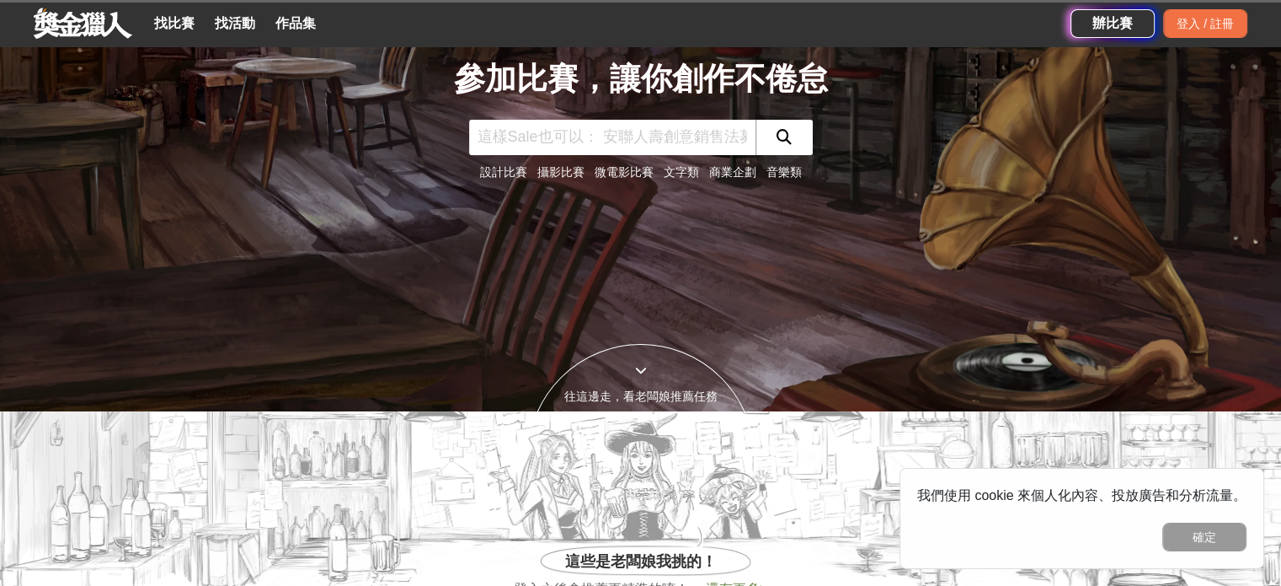
scroll to position [212, 0]
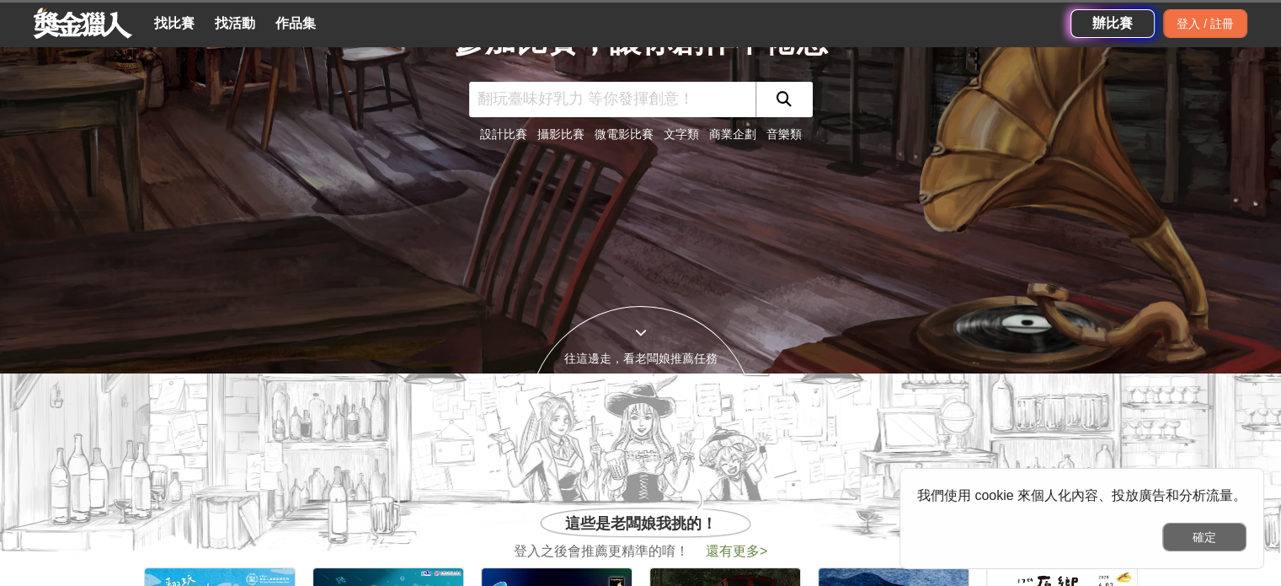
click at [1204, 541] on button "確定" at bounding box center [1205, 536] width 84 height 29
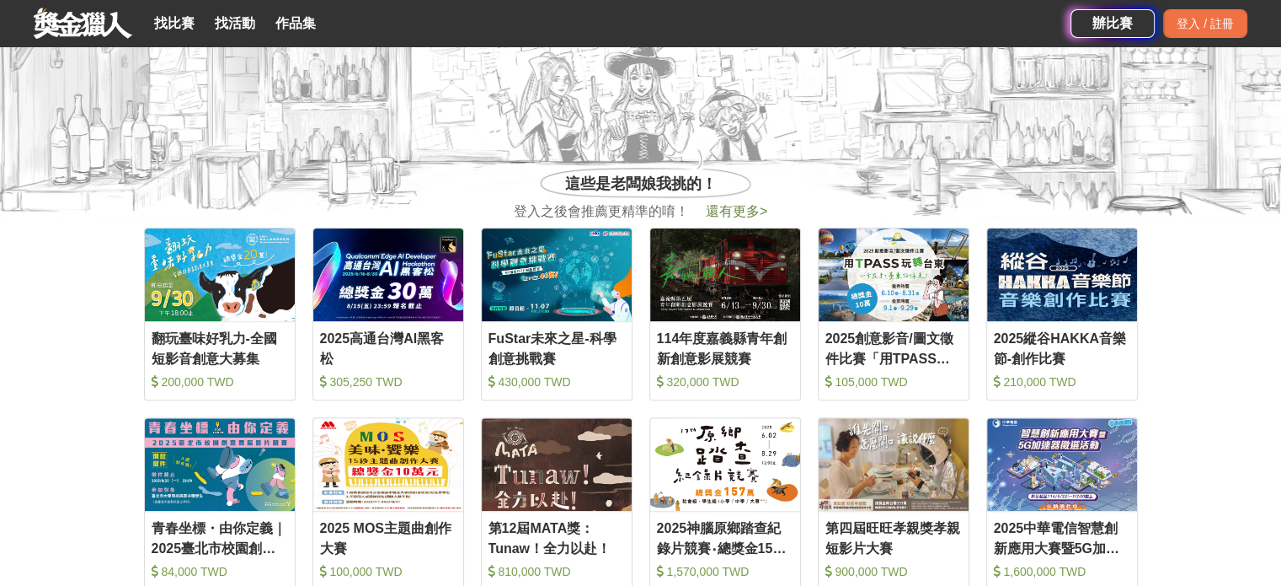
scroll to position [551, 0]
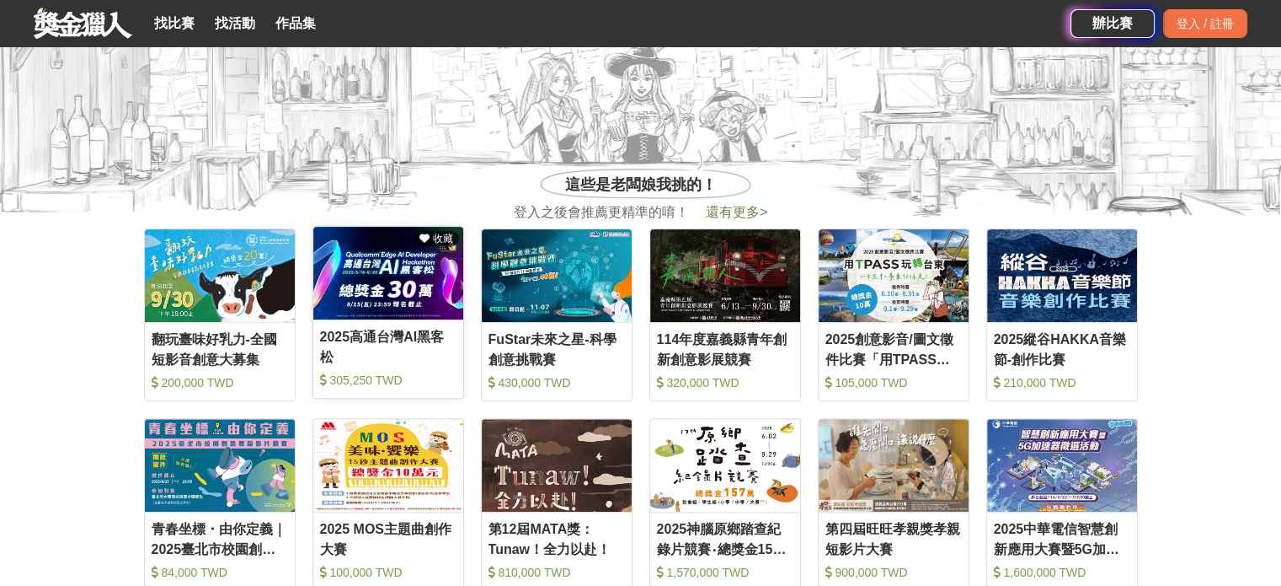
click at [363, 314] on img at bounding box center [388, 273] width 150 height 93
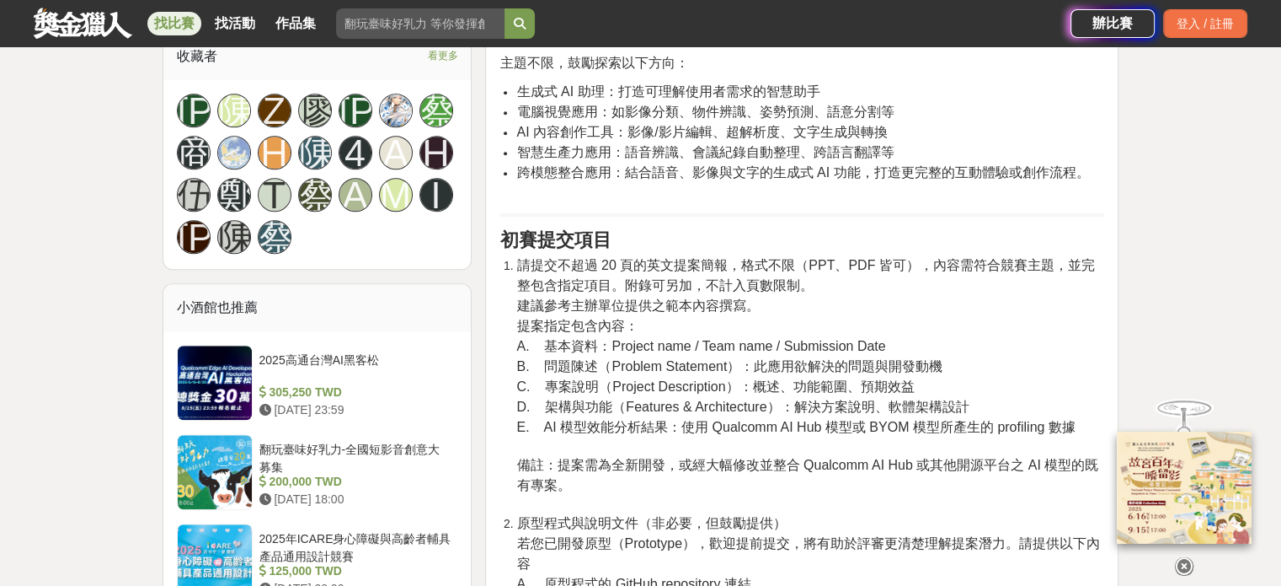
scroll to position [1472, 0]
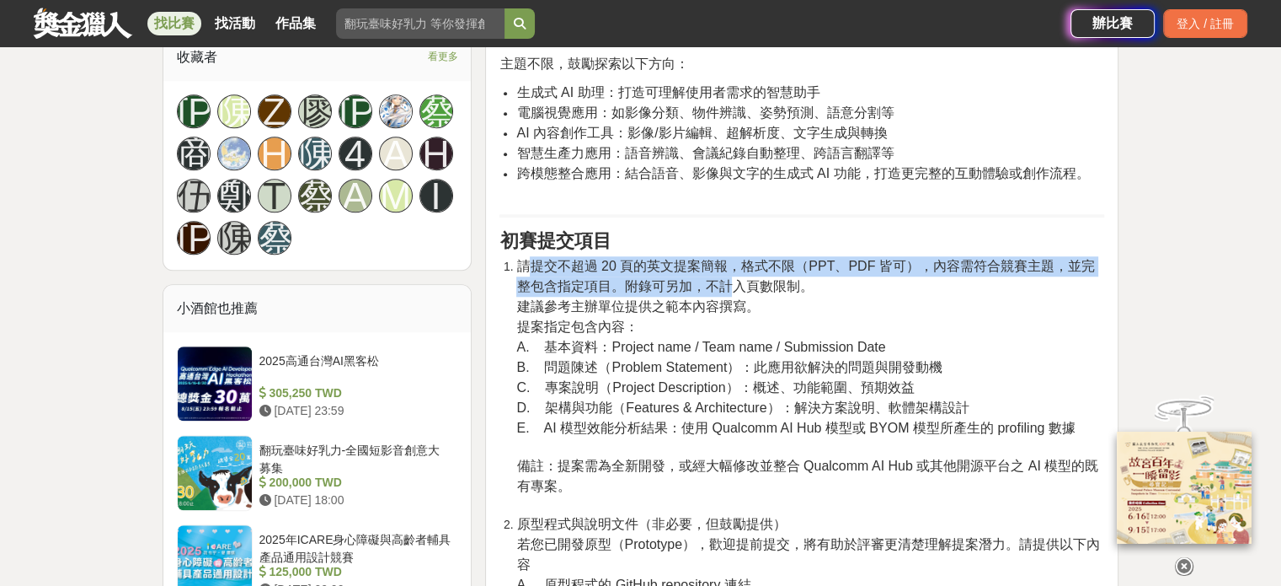
drag, startPoint x: 529, startPoint y: 233, endPoint x: 718, endPoint y: 243, distance: 189.0
click at [718, 259] on span "請提交不超過 20 頁的英文提案簡報，格式不限（PPT、PDF 皆可），內容需符合競賽主題，並完整包含指定項目。附錄可另加，不計入頁數限制。" at bounding box center [805, 276] width 578 height 35
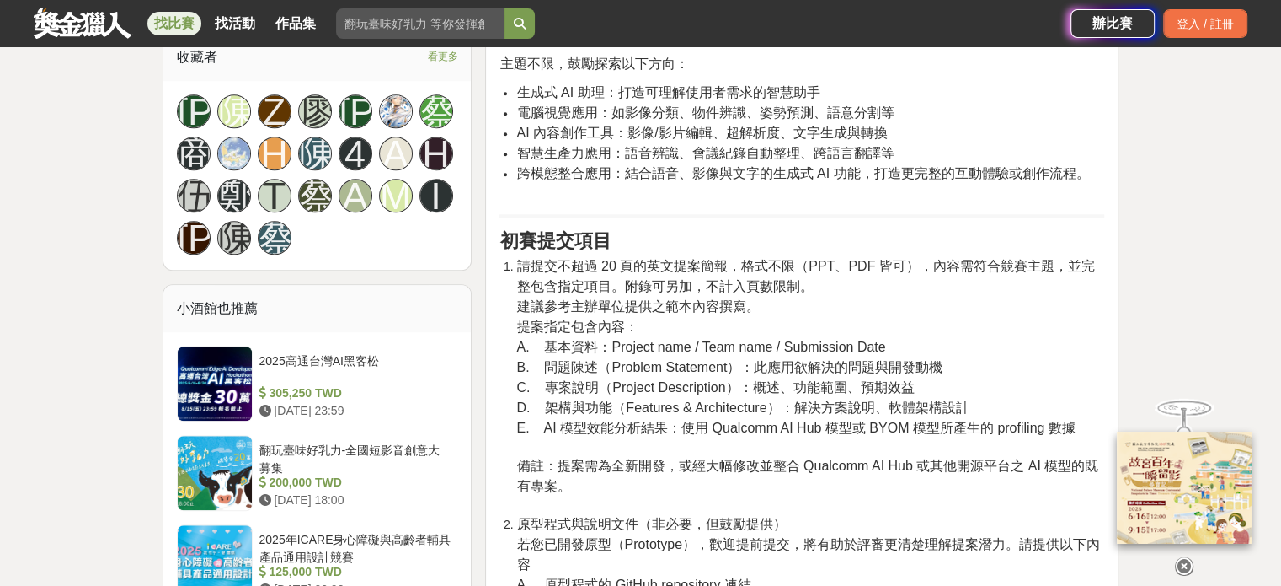
click at [836, 256] on li "請提交不超過 20 頁的英文提案簡報，格式不限（PPT、PDF 皆可），內容需符合競賽主題，並完整包含指定項目。附錄可另加，不計入頁數限制。 建議參考主辦單位…" at bounding box center [810, 385] width 588 height 258
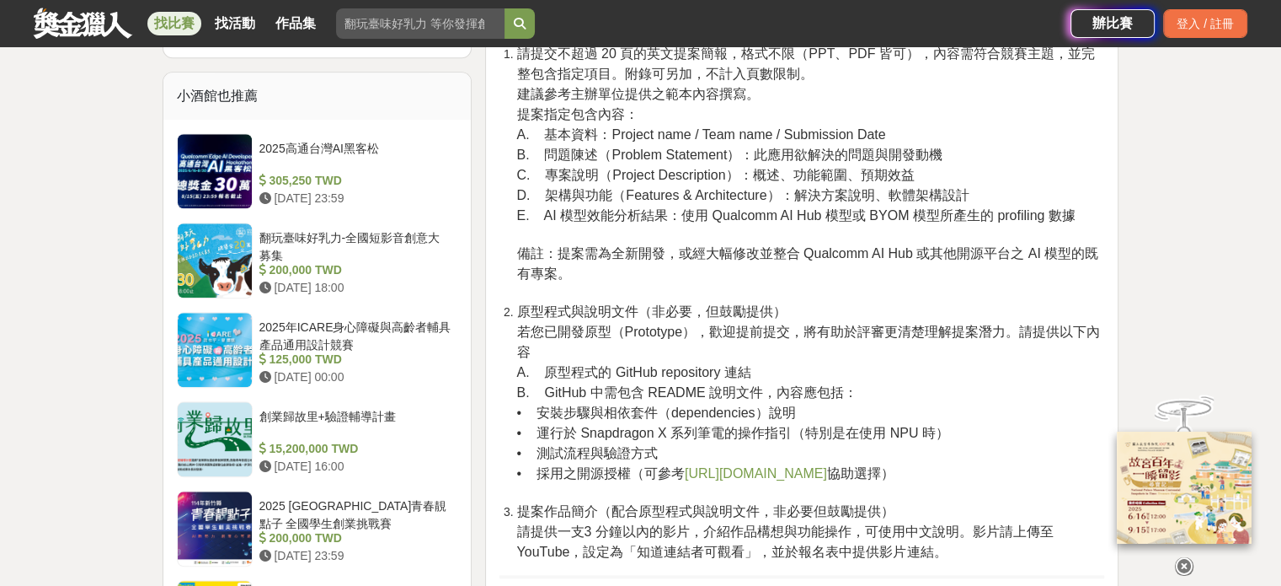
scroll to position [1694, 0]
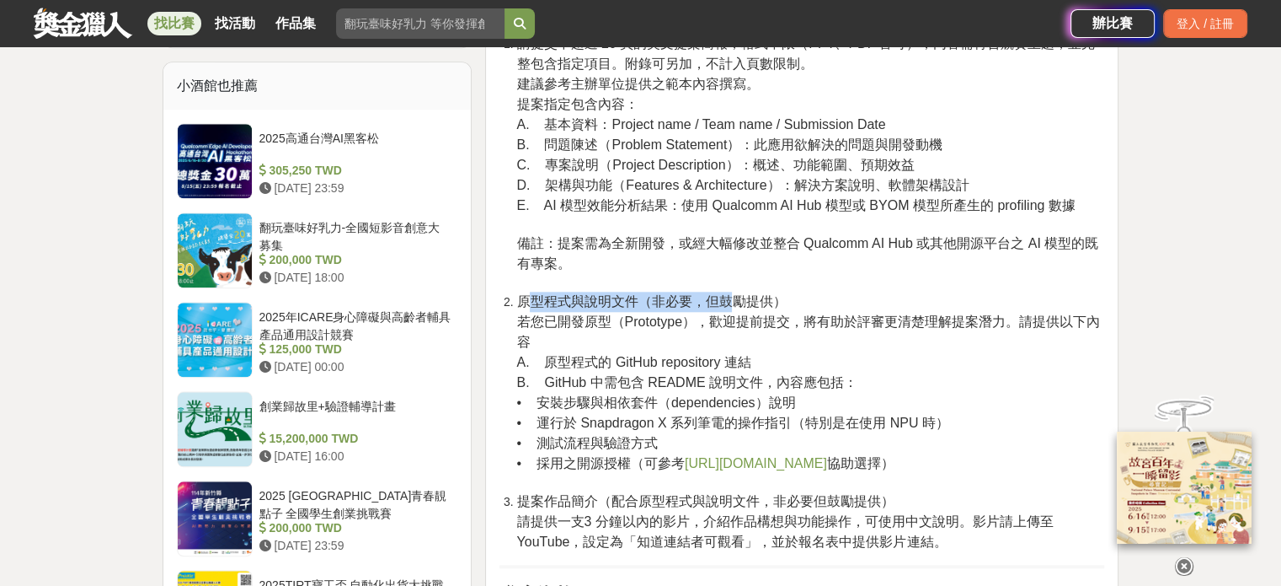
drag, startPoint x: 529, startPoint y: 257, endPoint x: 725, endPoint y: 265, distance: 196.5
click at [725, 294] on span "原型程式與說明文件（非必要，但鼓勵提供）" at bounding box center [651, 301] width 270 height 14
click at [612, 314] on span "若您已開發原型（Prototype），歡迎提前提交，將有助於評審更清楚理解提案潛力。請提供以下內容" at bounding box center [807, 331] width 583 height 35
drag, startPoint x: 514, startPoint y: 297, endPoint x: 695, endPoint y: 309, distance: 181.5
click at [695, 309] on ol "請提交不超過 20 頁的英文提案簡報，格式不限（PPT、PDF 皆可），內容需符合競賽主題，並完整包含指定項目。附錄可另加，不計入頁數限制。 建議參考主辦單位…" at bounding box center [802, 293] width 605 height 518
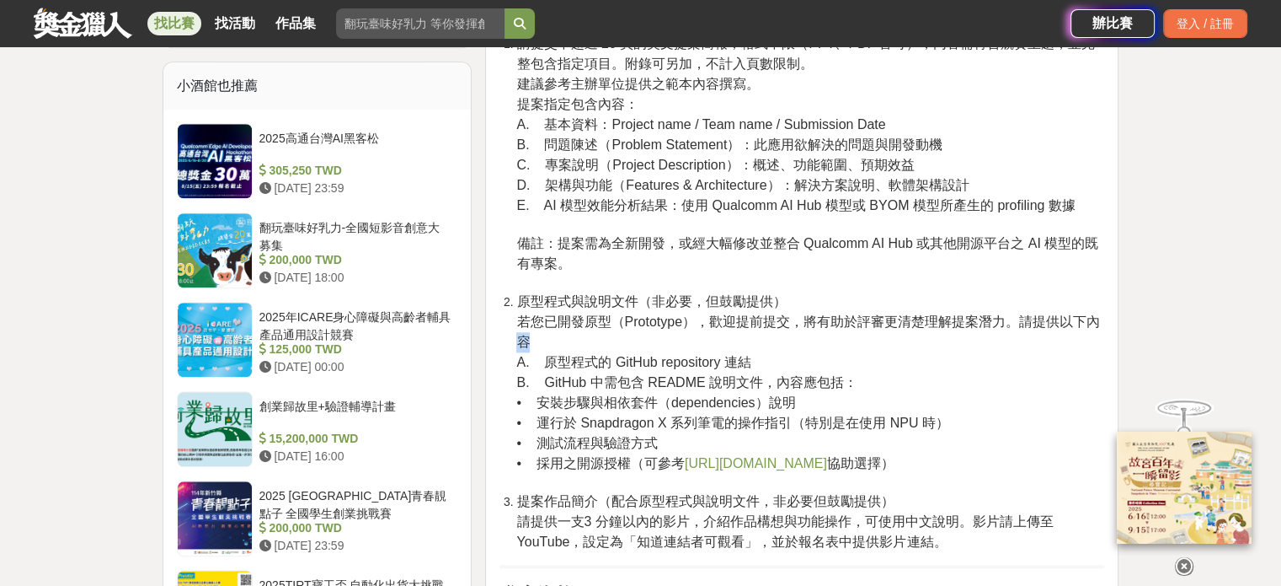
scroll to position [2089, 0]
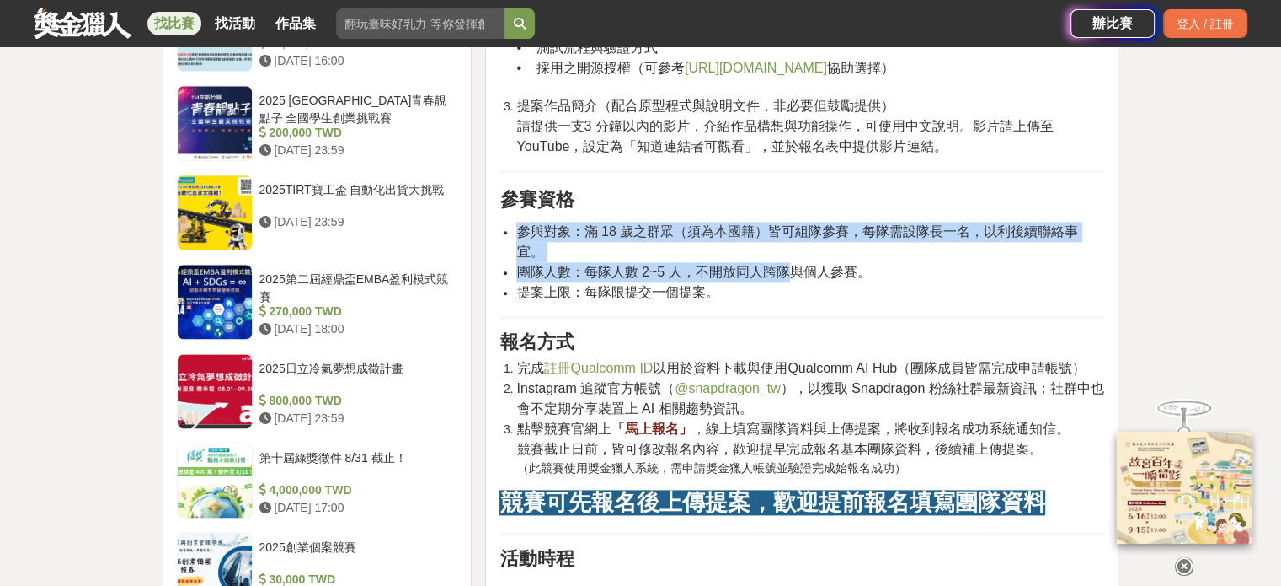
drag, startPoint x: 522, startPoint y: 189, endPoint x: 784, endPoint y: 215, distance: 263.3
click at [784, 222] on ul "參與對象：滿 18 歲之群眾（須為本國籍）皆可組隊參賽，每隊需設隊長一名，以利後續聯絡事宜。 團隊人數：每隊人數 2~5 人，不開放同人跨隊與個人參賽。 提案…" at bounding box center [802, 262] width 605 height 81
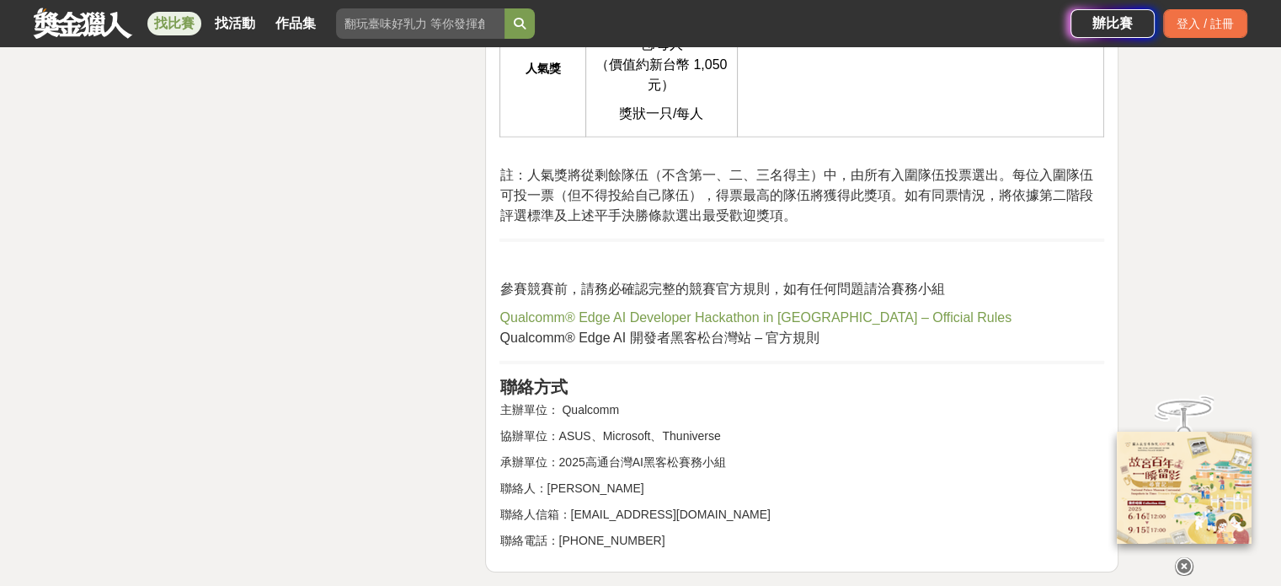
scroll to position [5145, 0]
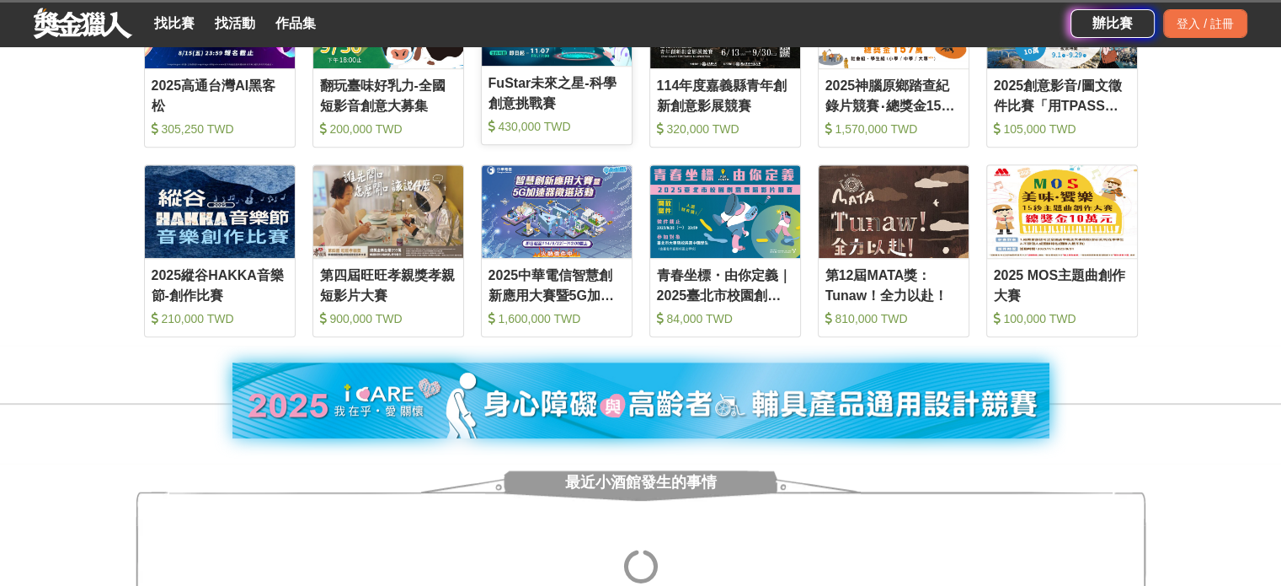
scroll to position [804, 0]
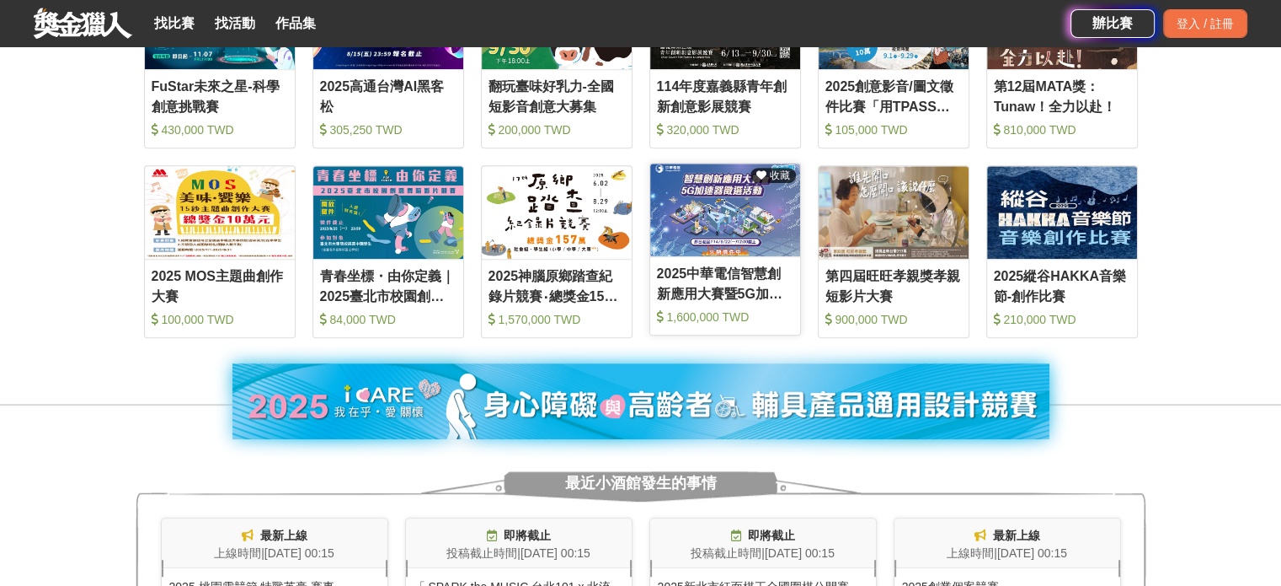
click at [699, 271] on div "2025中華電信智慧創新應用大賽暨5G加速器徵選活動" at bounding box center [725, 283] width 136 height 38
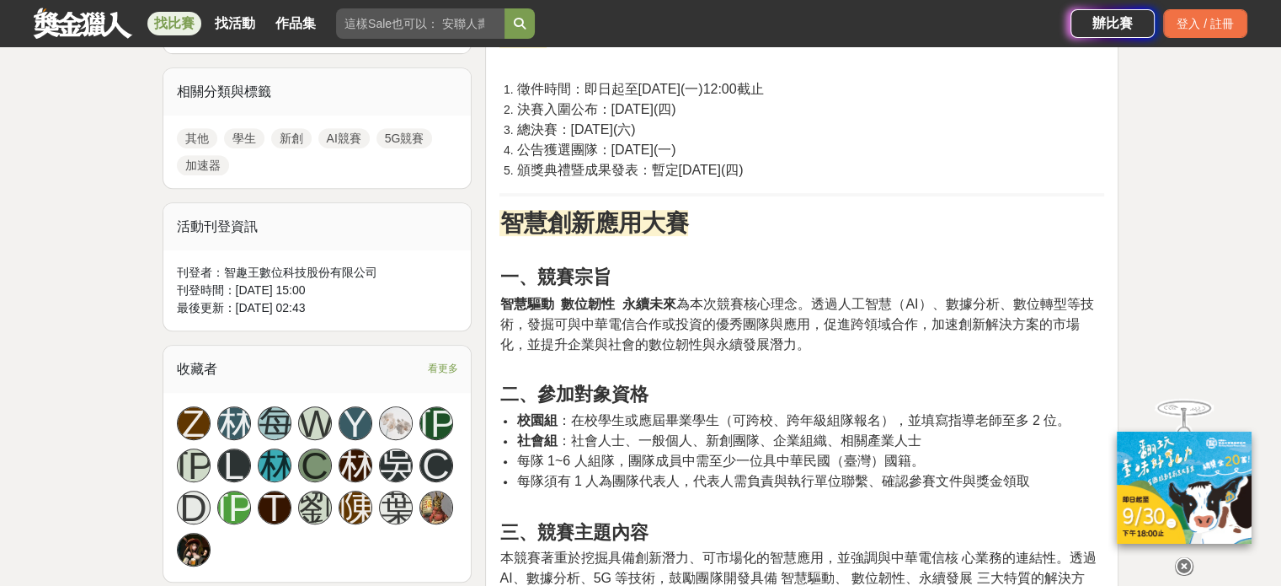
scroll to position [751, 0]
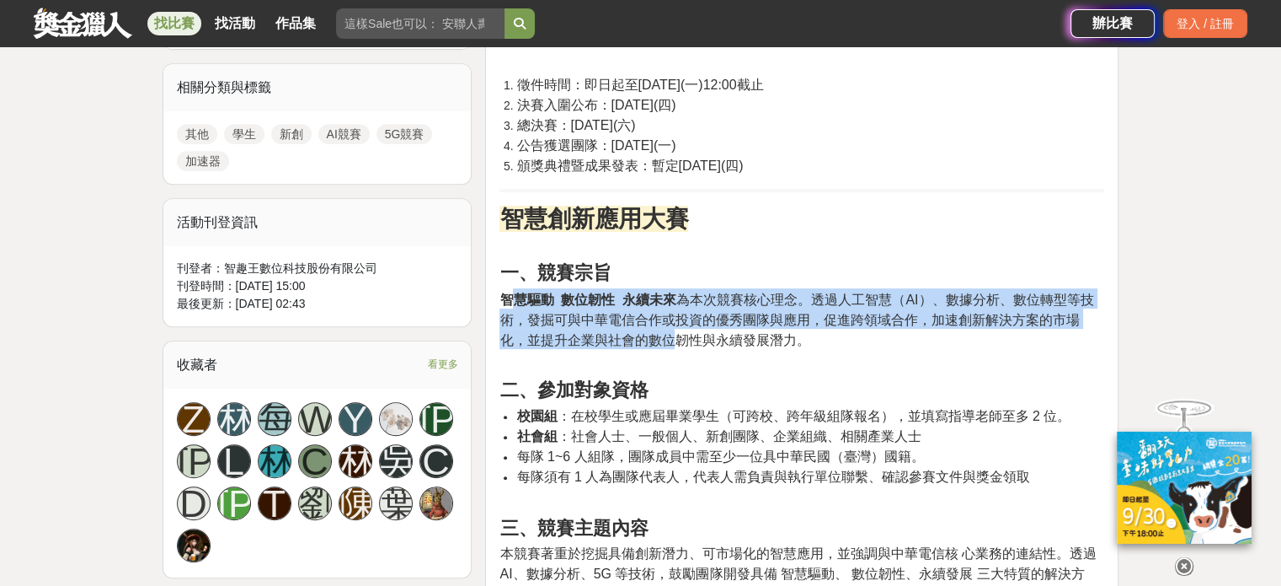
drag, startPoint x: 508, startPoint y: 293, endPoint x: 694, endPoint y: 334, distance: 190.5
click at [694, 334] on span "智慧驅動 數位韌性 永續未來 為本次競賽核心理念。透過人工智慧（AI）、數據分析、數位轉型等技術，發掘可與中華電信合作或投資的優秀團隊與應用，促進跨領域合作，…" at bounding box center [797, 319] width 594 height 55
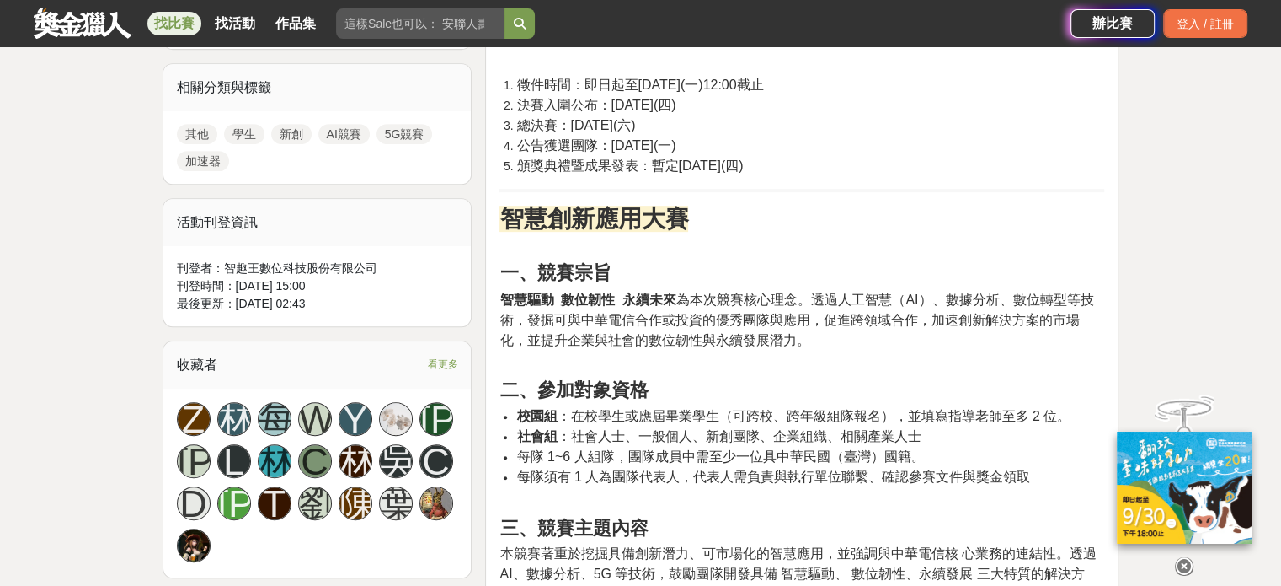
click at [757, 394] on h3 "二、參加對象資格" at bounding box center [802, 390] width 605 height 22
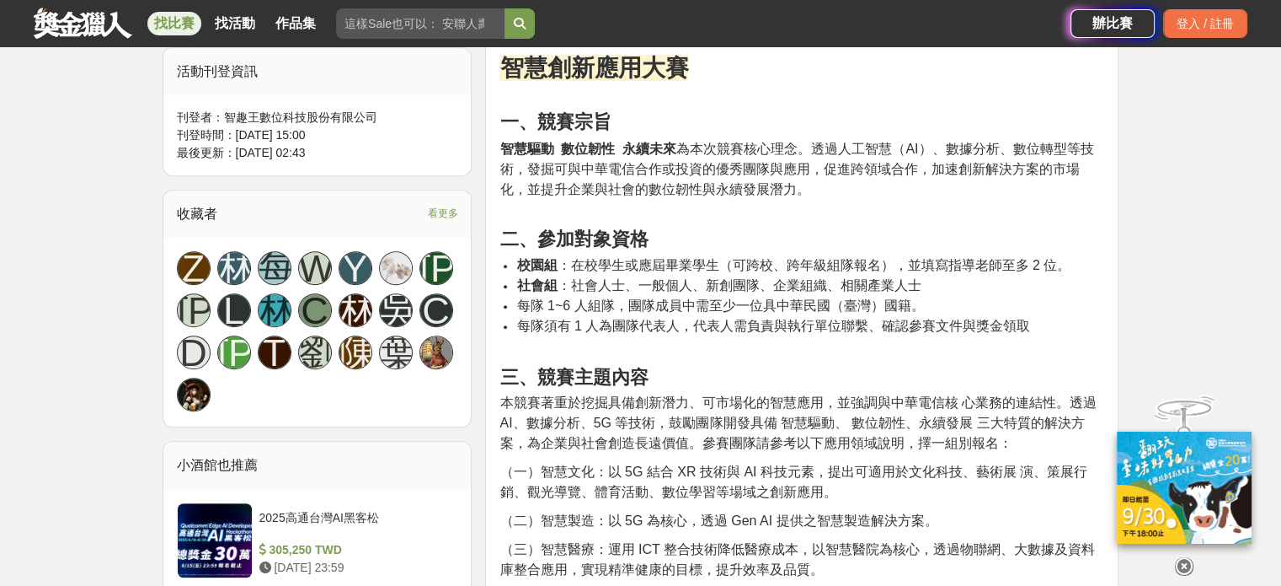
scroll to position [917, 0]
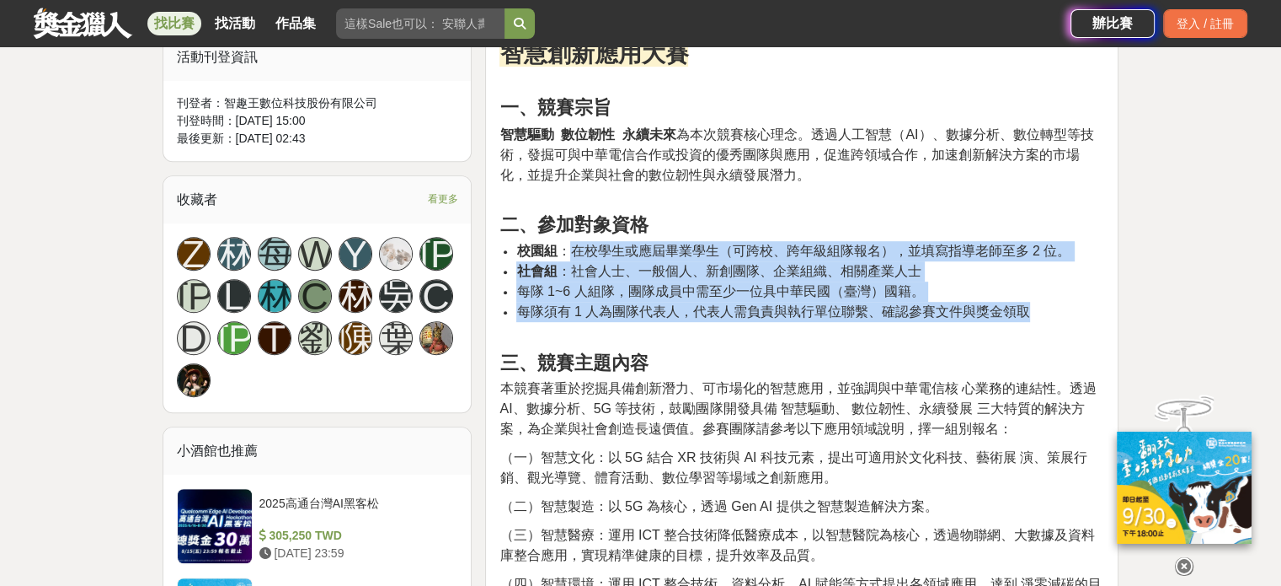
drag, startPoint x: 1046, startPoint y: 300, endPoint x: 566, endPoint y: 257, distance: 481.3
click at [566, 257] on ul "校園組 ：在校學生或應屆畢業學生（可跨校、跨年級組隊報名），並填寫指導老師至多 2 位。 社會組 ：社會人士、一般個人、新創團隊、企業組織、相關產業人士 每隊…" at bounding box center [802, 281] width 605 height 81
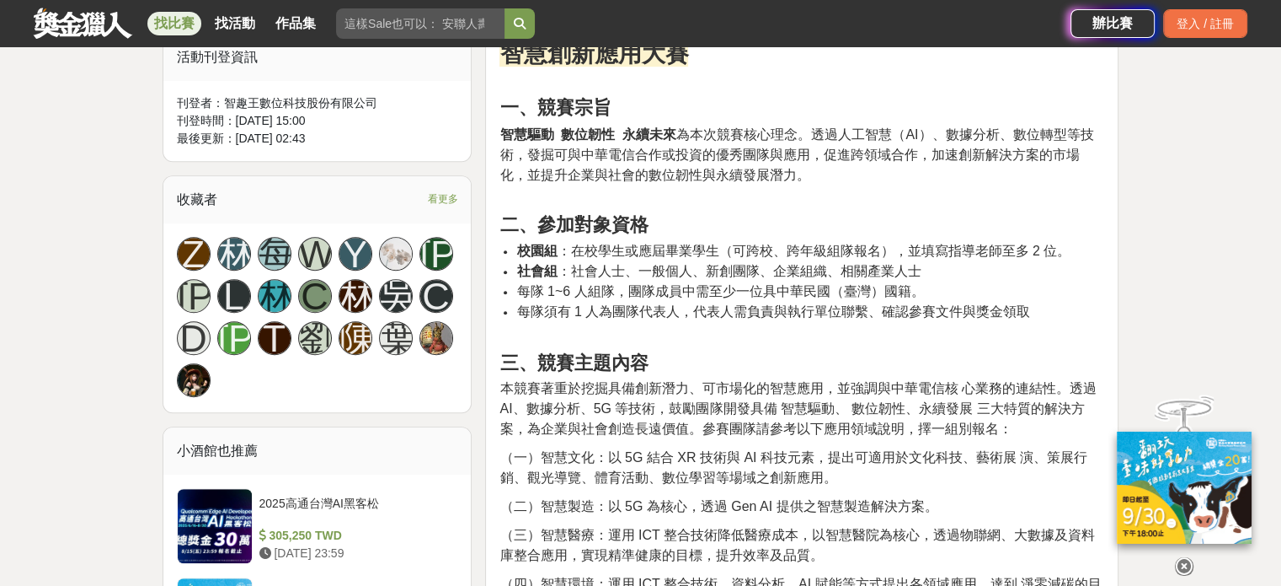
click at [698, 223] on h3 "二、參加對象資格" at bounding box center [802, 225] width 605 height 22
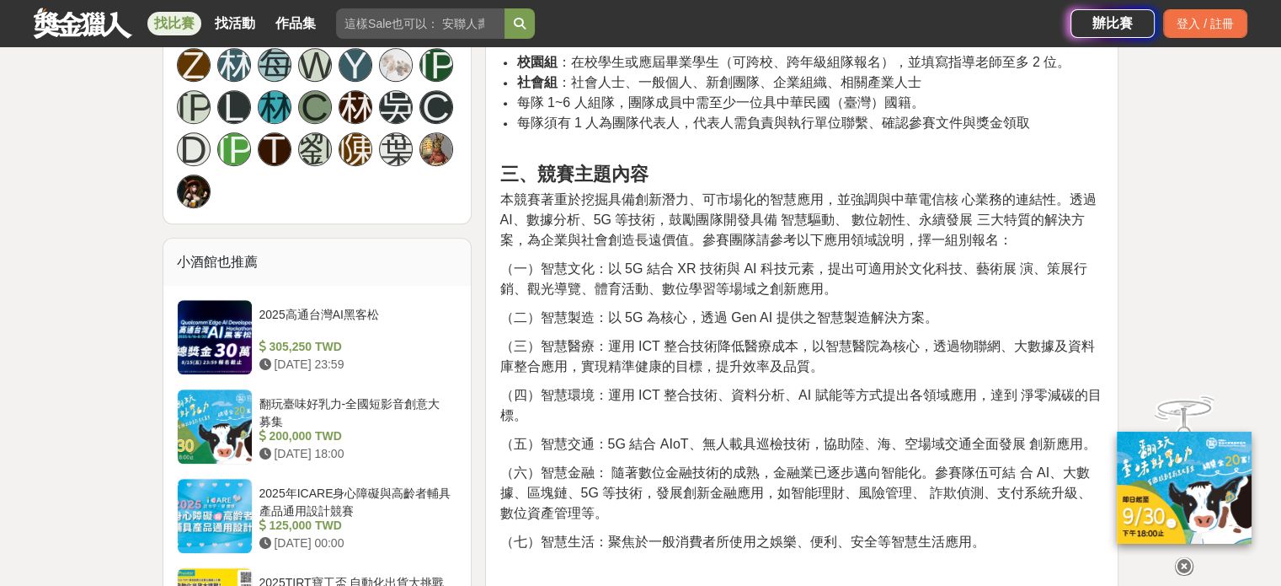
scroll to position [1109, 0]
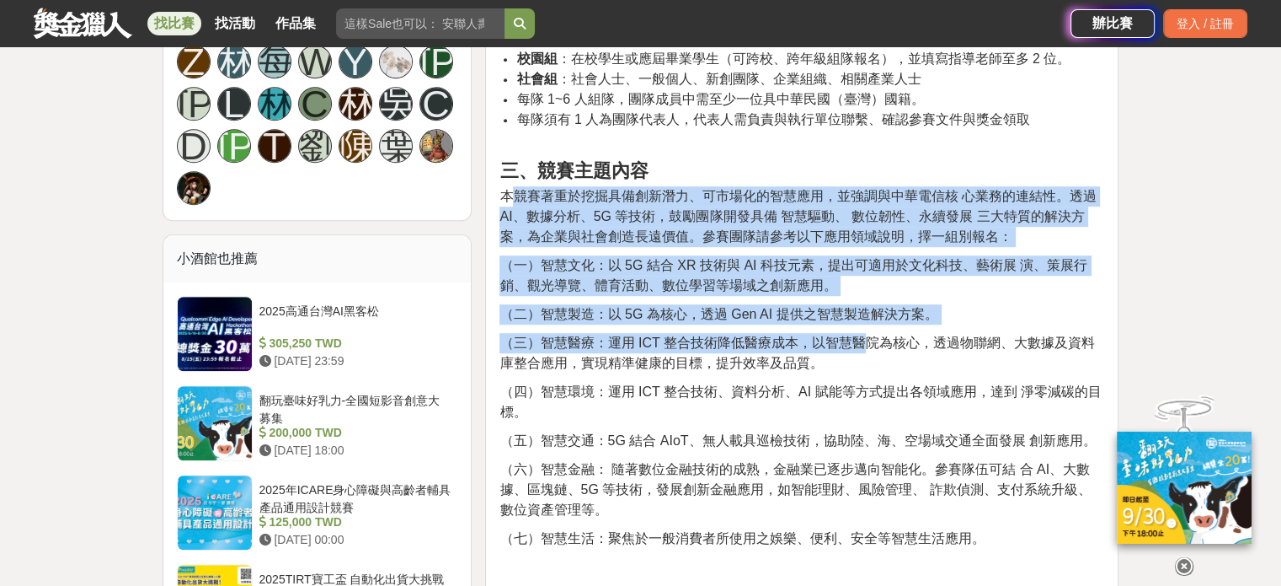
drag, startPoint x: 508, startPoint y: 188, endPoint x: 862, endPoint y: 334, distance: 383.0
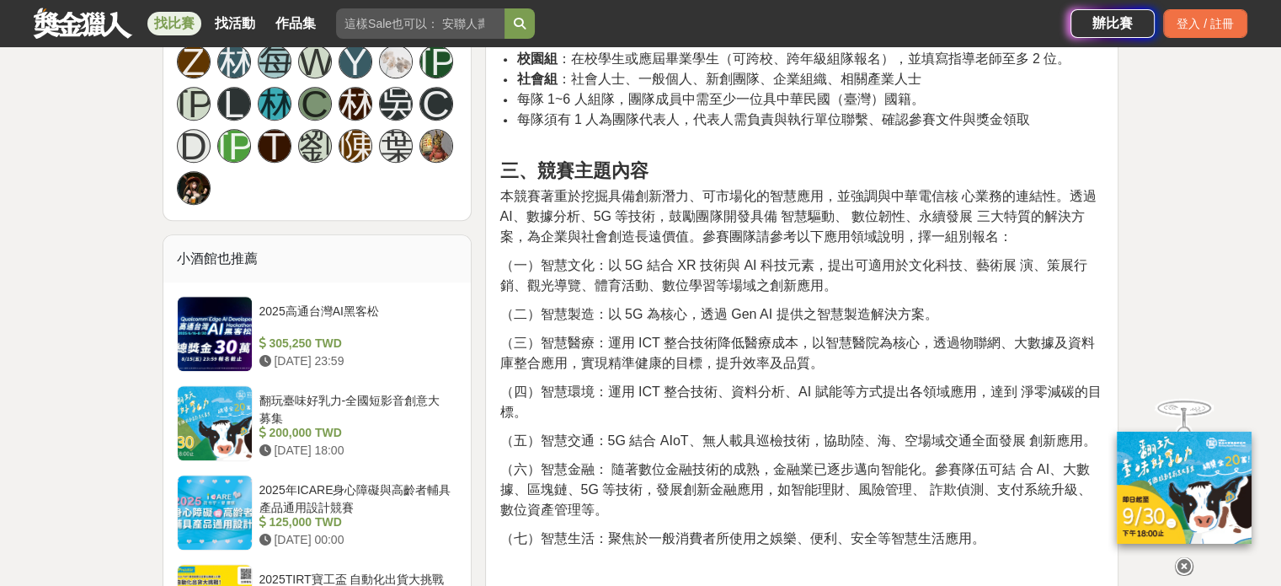
click at [967, 340] on span "（三）智慧醫療：運用 ICT 整合技術降低醫療成本，以智慧醫院為核心，透過物聯網、大數據及資料庫整合應用，實現精準健康的目標，提升效率及品質。" at bounding box center [797, 352] width 595 height 35
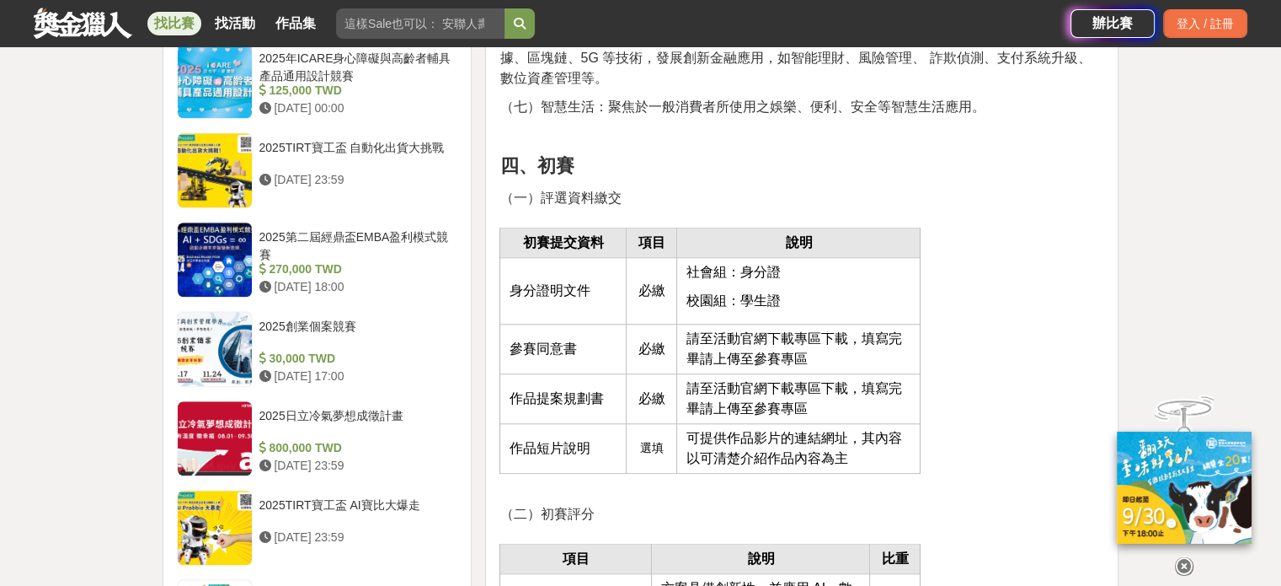
scroll to position [1542, 0]
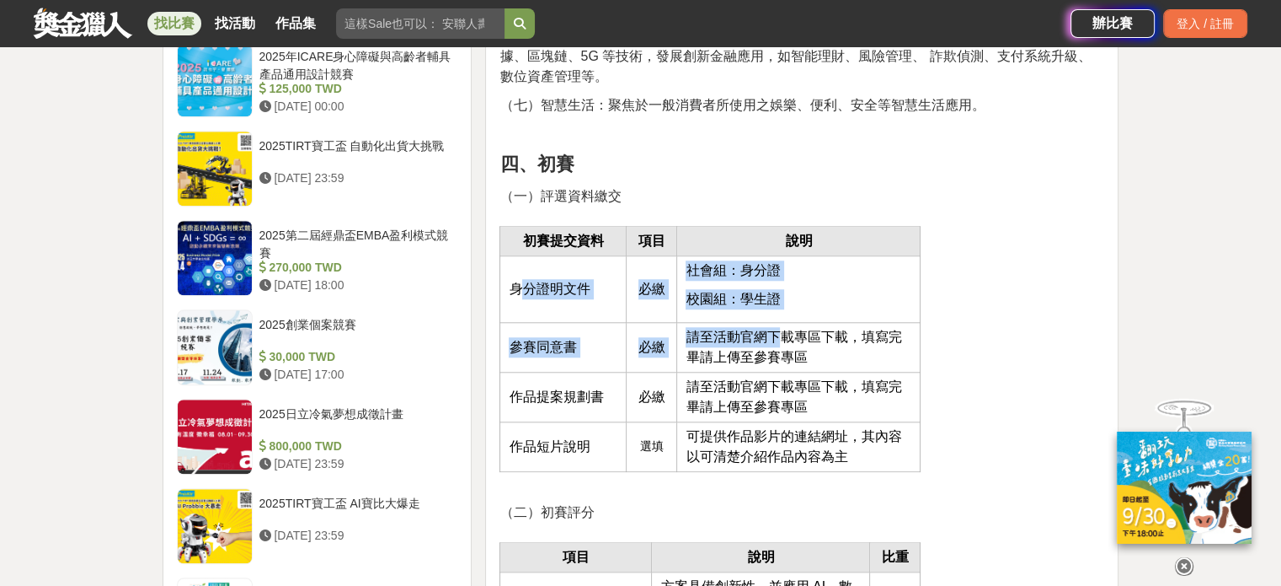
drag, startPoint x: 524, startPoint y: 301, endPoint x: 787, endPoint y: 321, distance: 263.6
click at [787, 321] on tbody "初賽提交資料 項目 說明 身分證明文件 必繳 社會組：身分證 校園組：學生證 參賽同意書 必繳 請至活動官網下載專區下載，填寫完畢請上傳至參賽專區 作品提案規…" at bounding box center [710, 348] width 420 height 245
click at [787, 322] on td "請至活動官網下載專區下載，填寫完畢請上傳至參賽專區" at bounding box center [798, 347] width 243 height 50
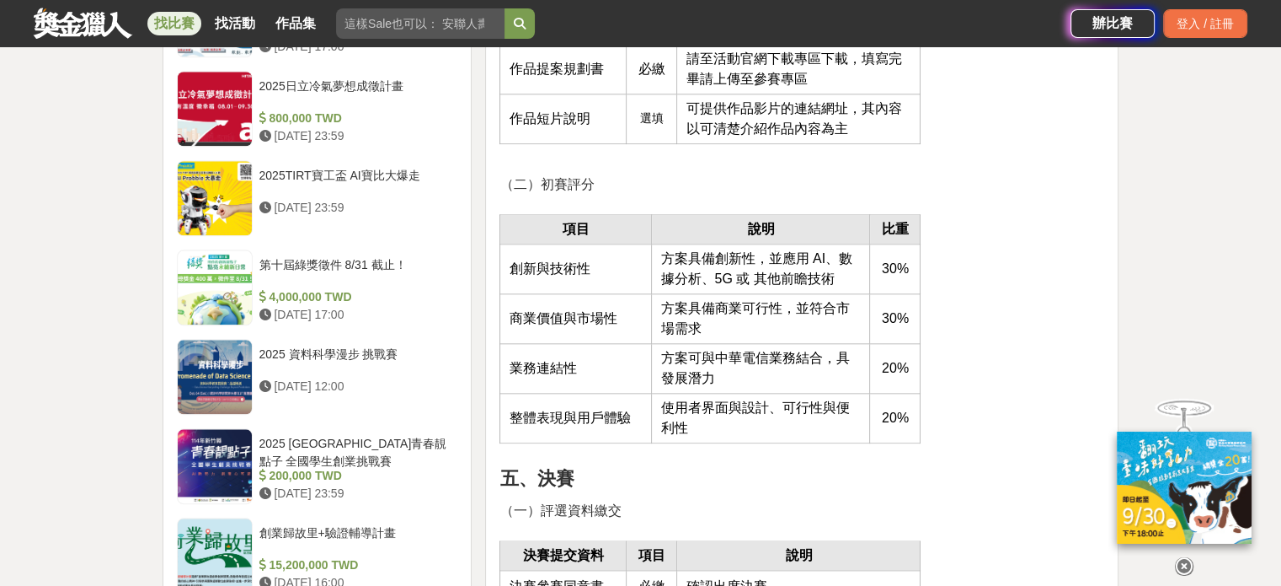
scroll to position [1923, 0]
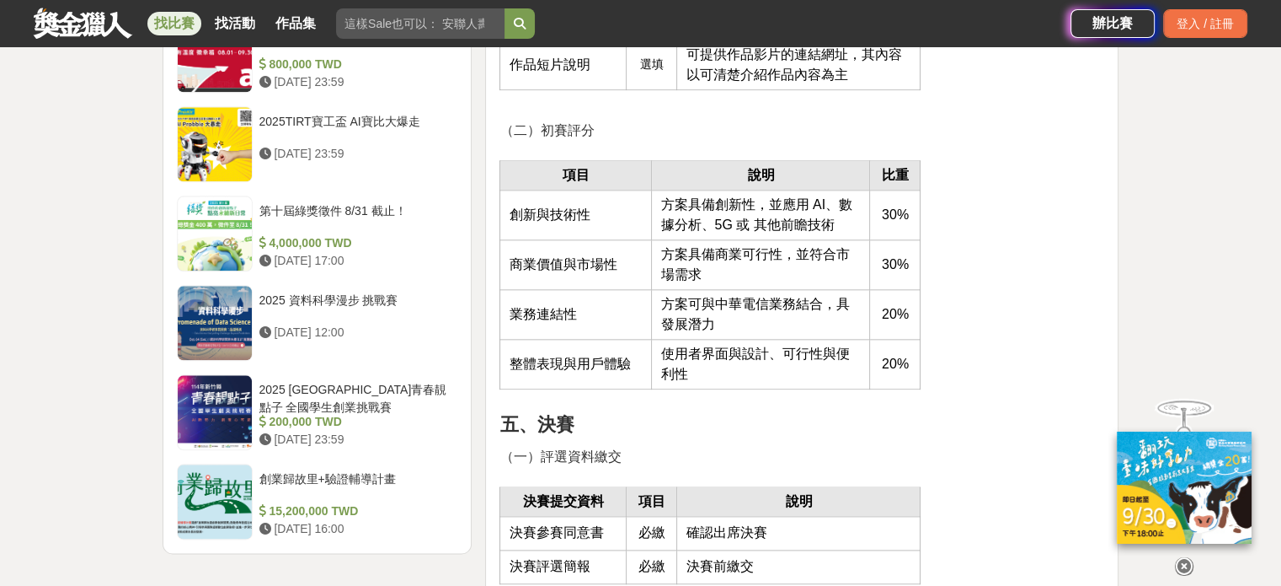
click at [724, 300] on span "方案可與中華電信業務結合，具發展潛力" at bounding box center [755, 314] width 189 height 35
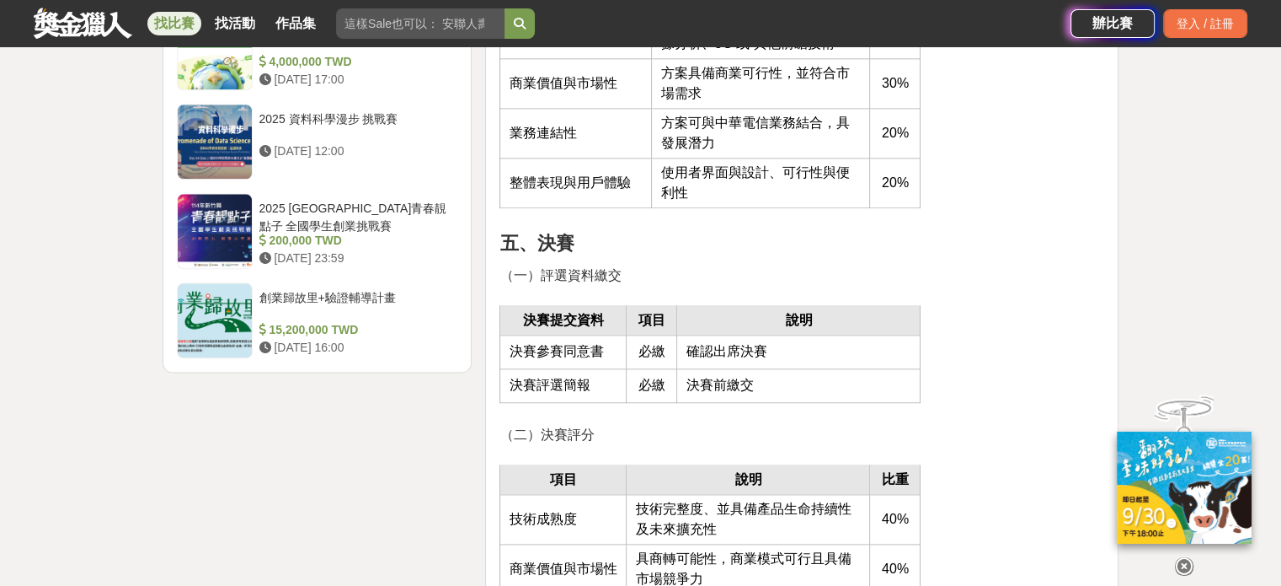
scroll to position [2186, 0]
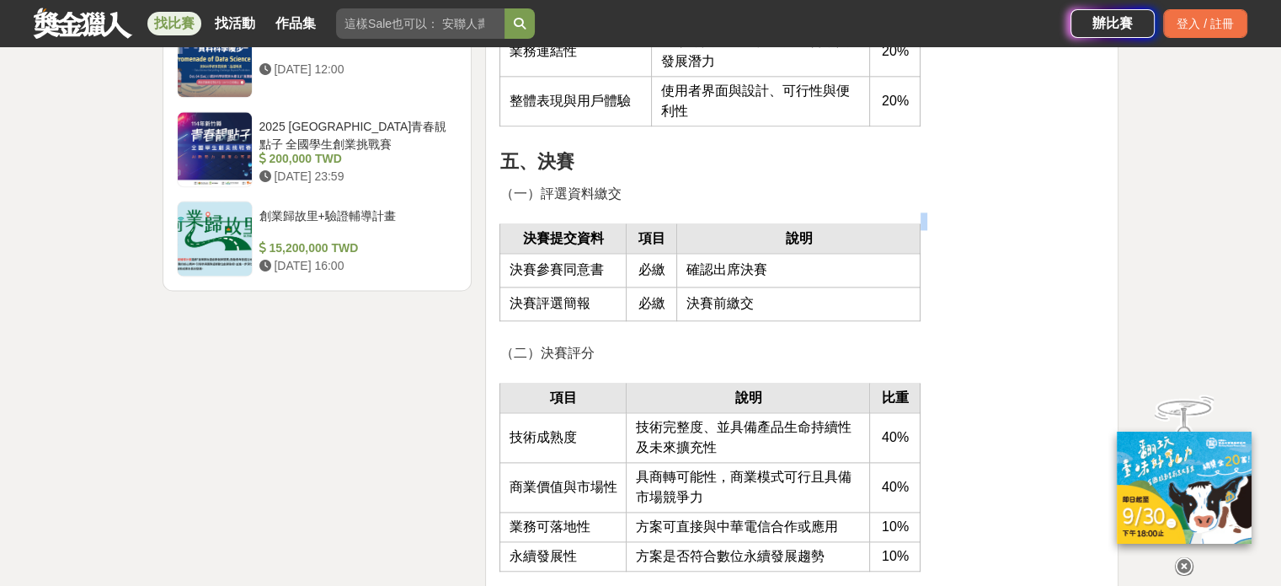
drag, startPoint x: 760, startPoint y: 308, endPoint x: 484, endPoint y: 253, distance: 281.9
click at [654, 313] on td "必繳" at bounding box center [652, 303] width 51 height 34
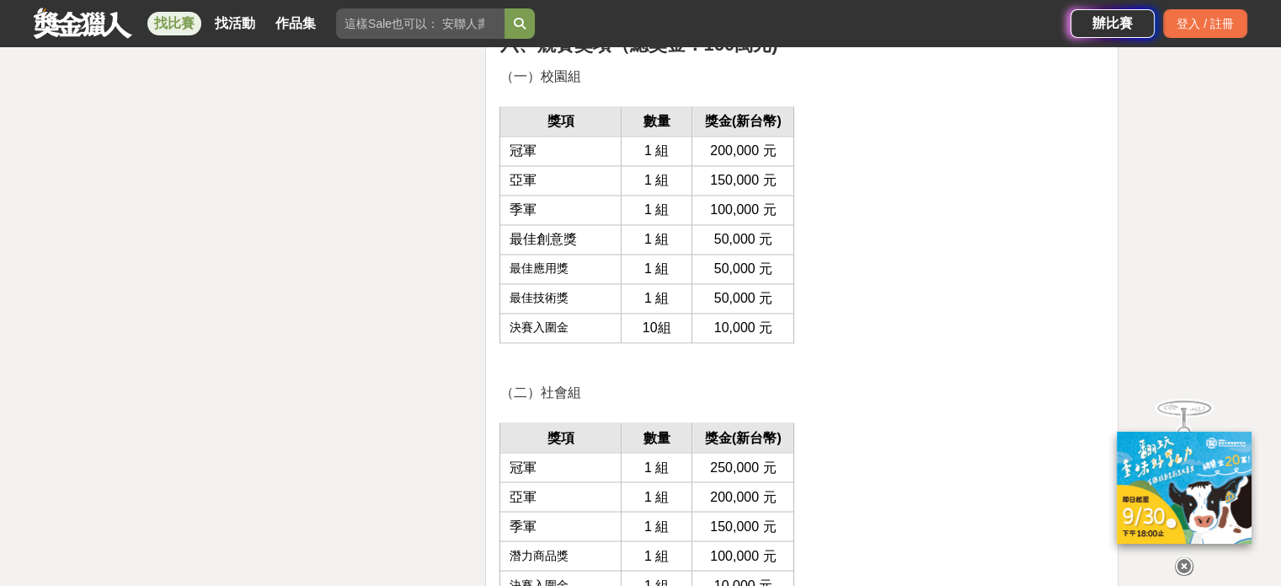
scroll to position [2762, 0]
drag, startPoint x: 781, startPoint y: 151, endPoint x: 533, endPoint y: 139, distance: 248.0
click at [533, 139] on tr "冠軍 1 組 200,000 元" at bounding box center [647, 150] width 294 height 29
click at [698, 277] on td "50,000 元" at bounding box center [744, 268] width 102 height 29
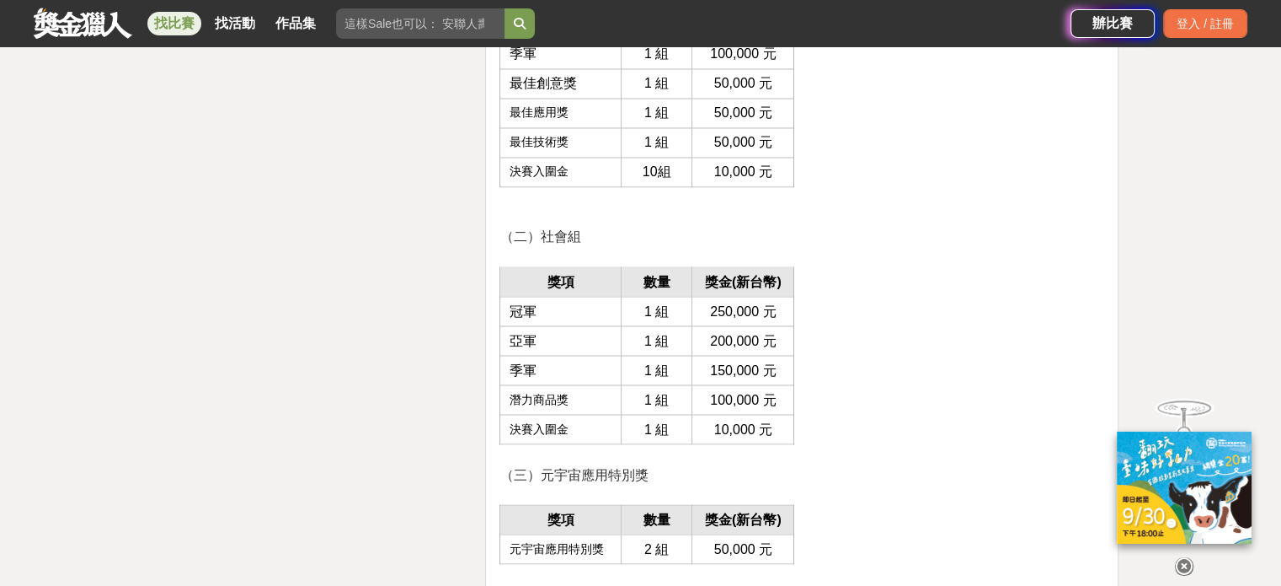
drag, startPoint x: 789, startPoint y: 318, endPoint x: 462, endPoint y: 316, distance: 326.9
click at [462, 316] on div "時間走期 投稿中 徵件期間 [DATE] 18:00 至 [DATE] 12:00 主辦單位 中華電信 協辦/執行： 智趣王數位科技股份有限公司 電話： 02…" at bounding box center [641, 331] width 971 height 5562
click at [923, 370] on p at bounding box center [802, 369] width 605 height 18
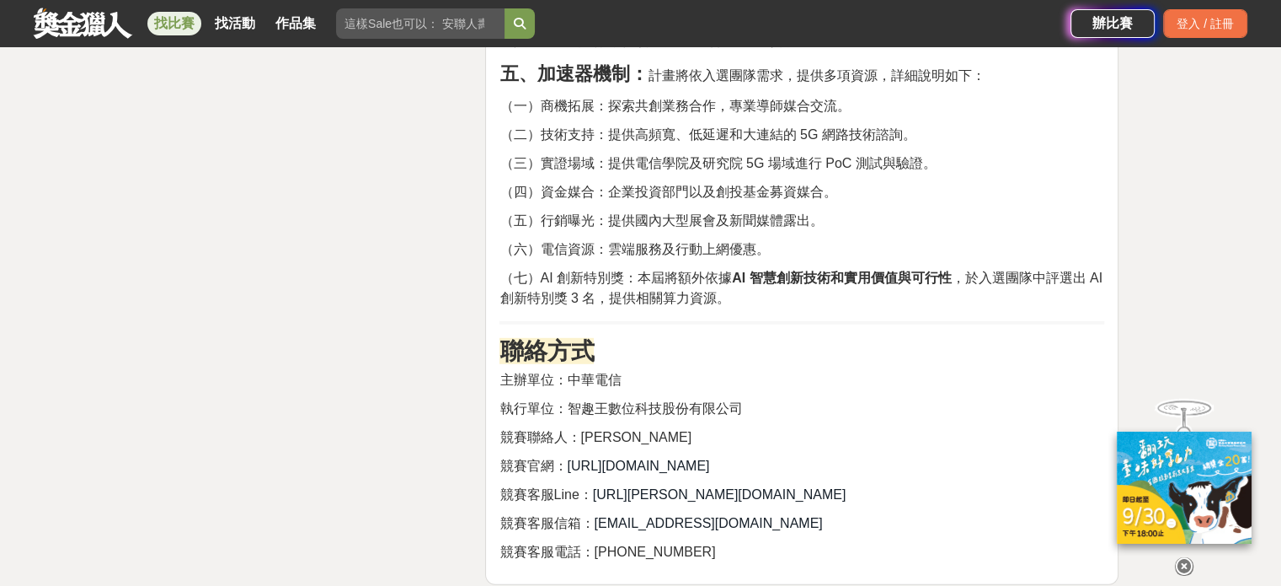
scroll to position [4747, 0]
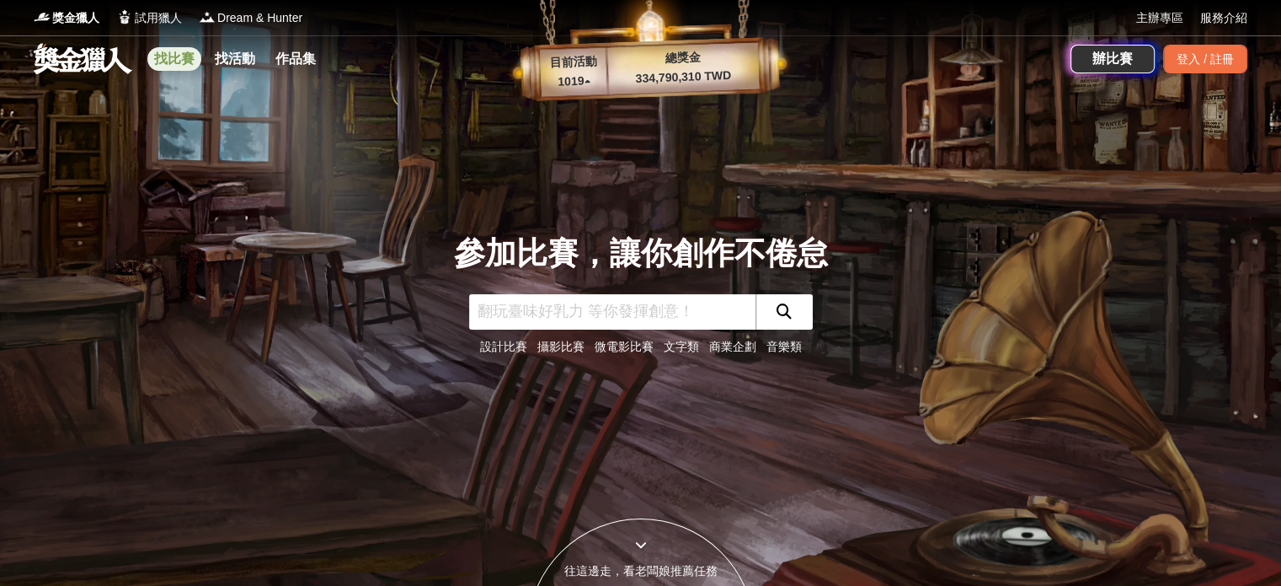
click at [168, 64] on link "找比賽" at bounding box center [174, 59] width 54 height 24
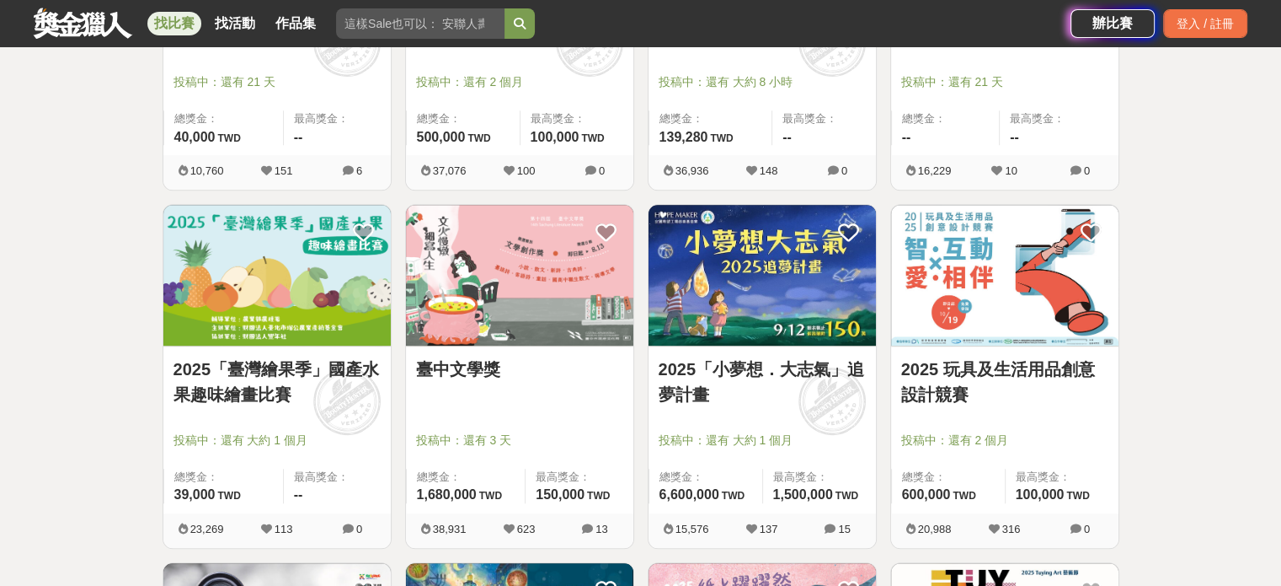
scroll to position [883, 0]
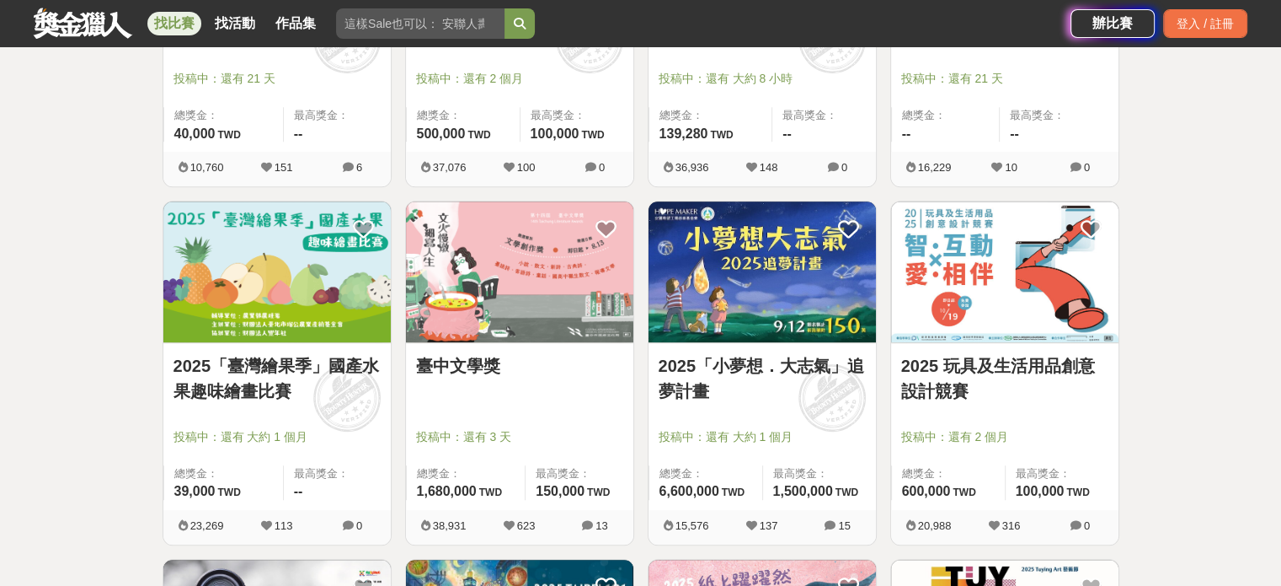
click at [263, 384] on link "2025「臺灣繪果季」國產水果趣味繪畫比賽" at bounding box center [277, 378] width 207 height 51
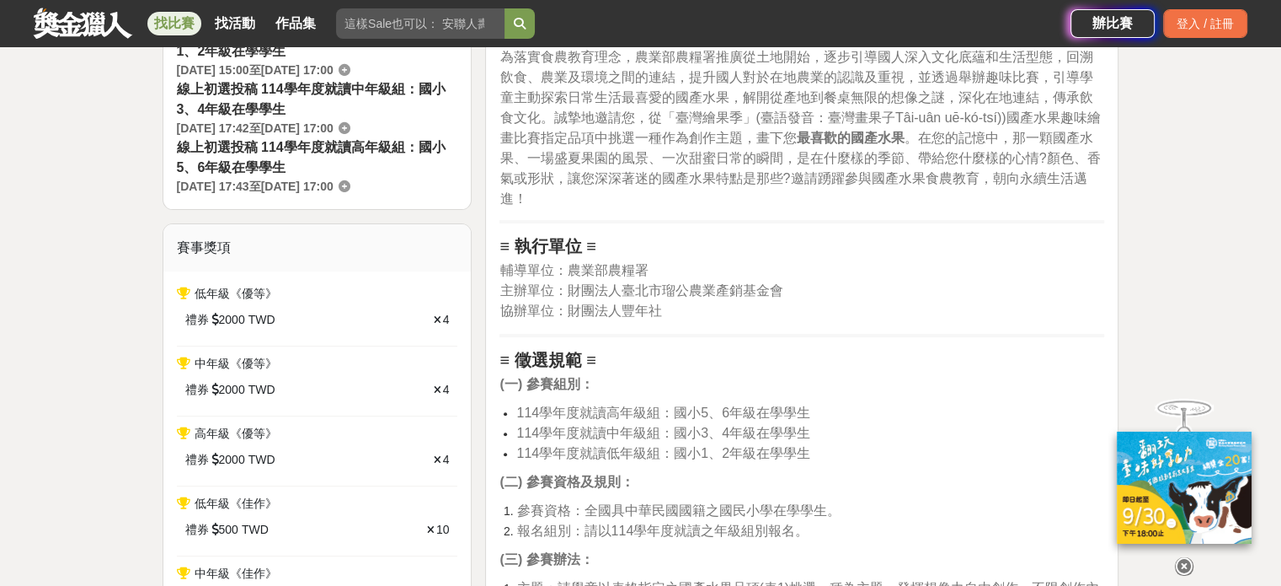
scroll to position [558, 0]
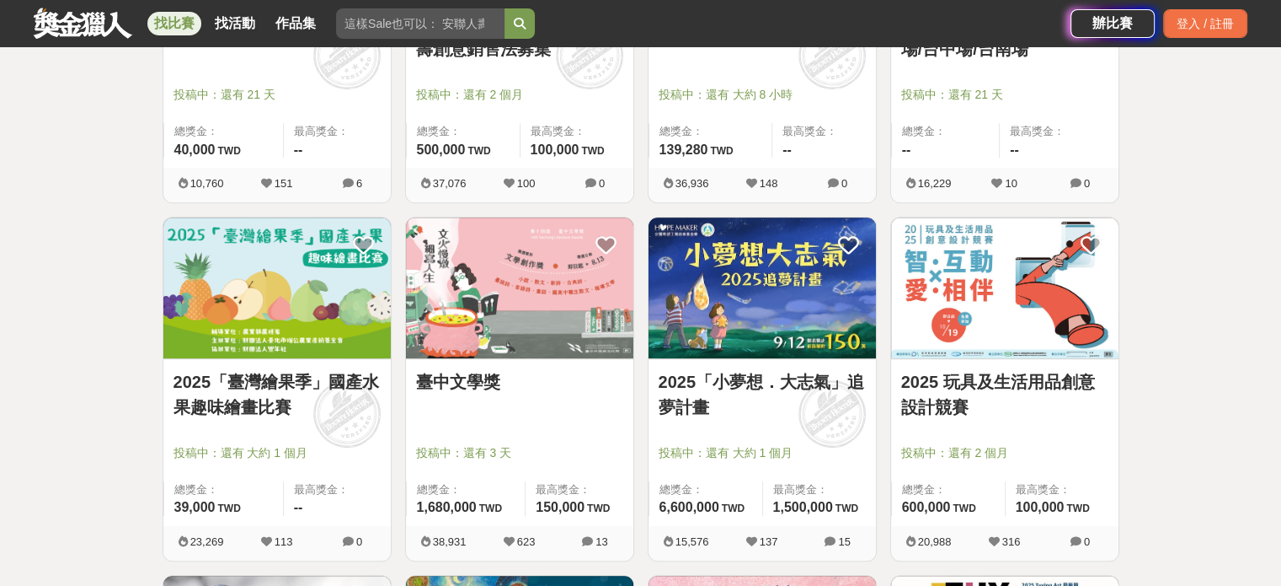
scroll to position [883, 0]
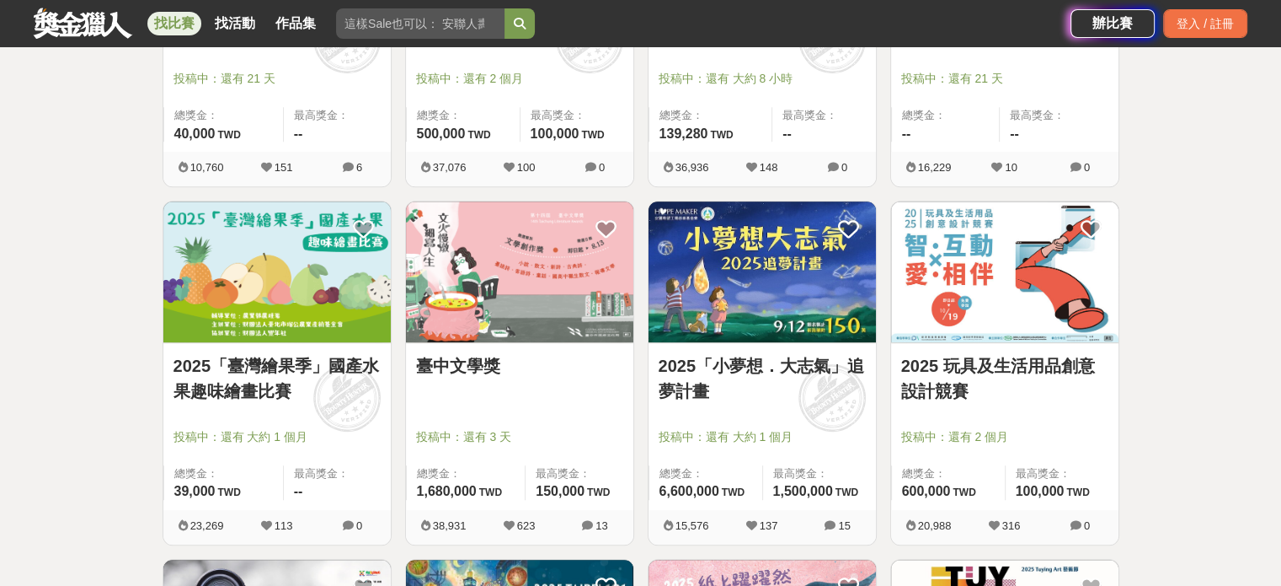
click at [503, 319] on img at bounding box center [519, 271] width 227 height 141
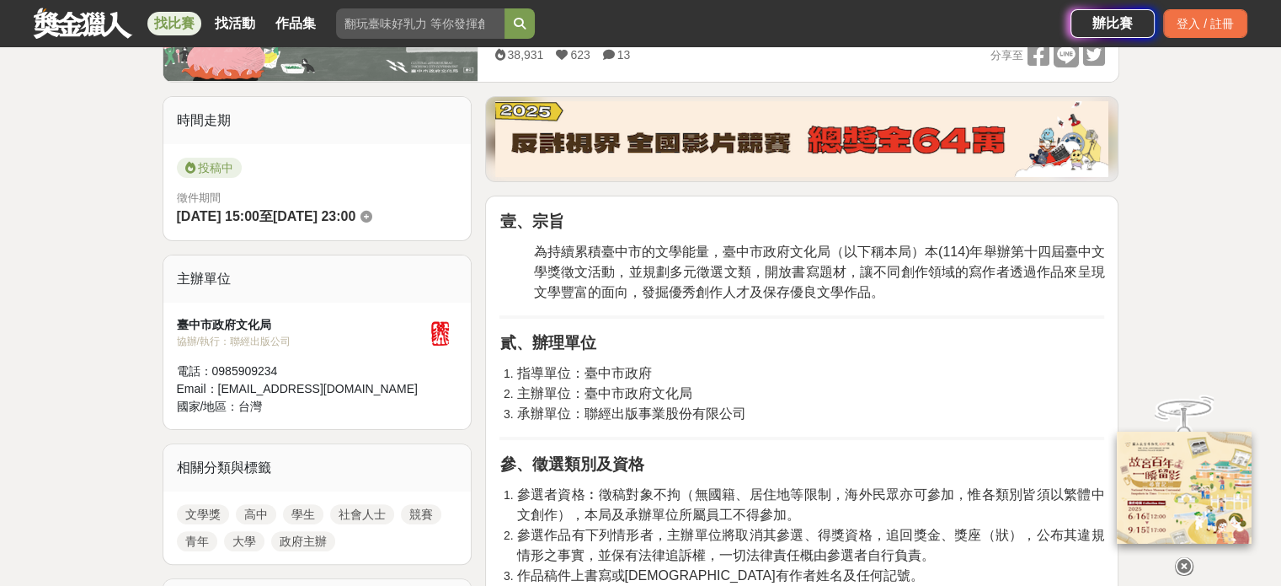
scroll to position [663, 0]
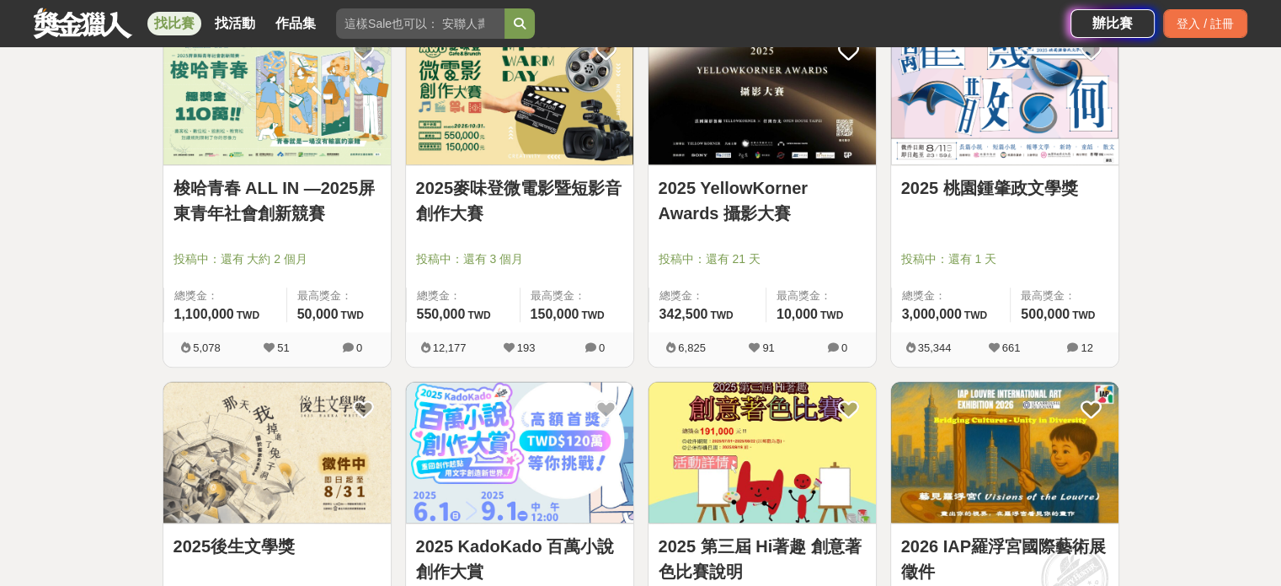
scroll to position [2065, 0]
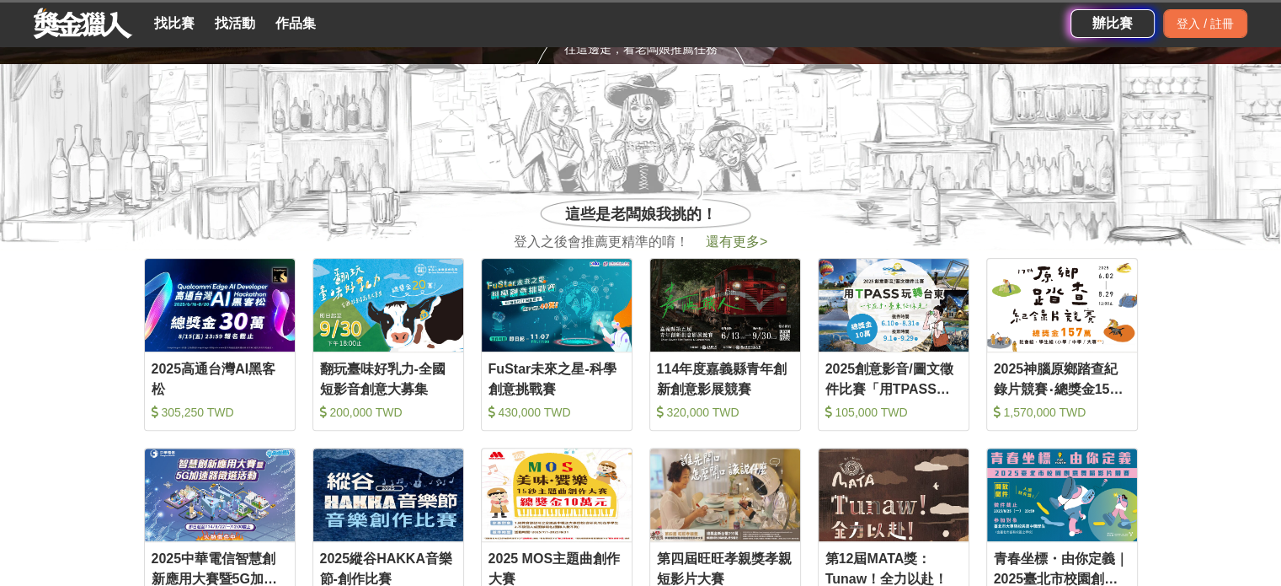
scroll to position [525, 0]
